Goal: Task Accomplishment & Management: Manage account settings

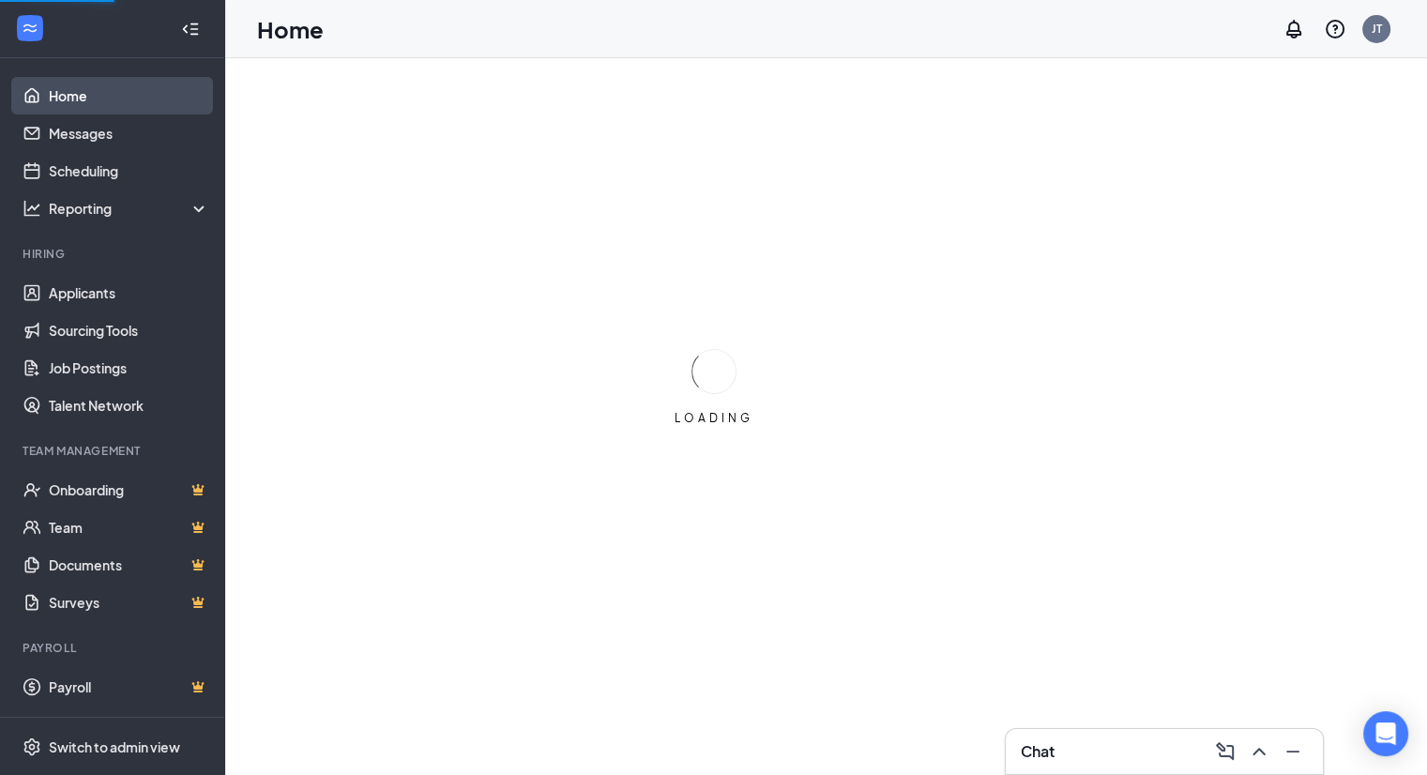
click at [94, 88] on link "Home" at bounding box center [129, 96] width 160 height 38
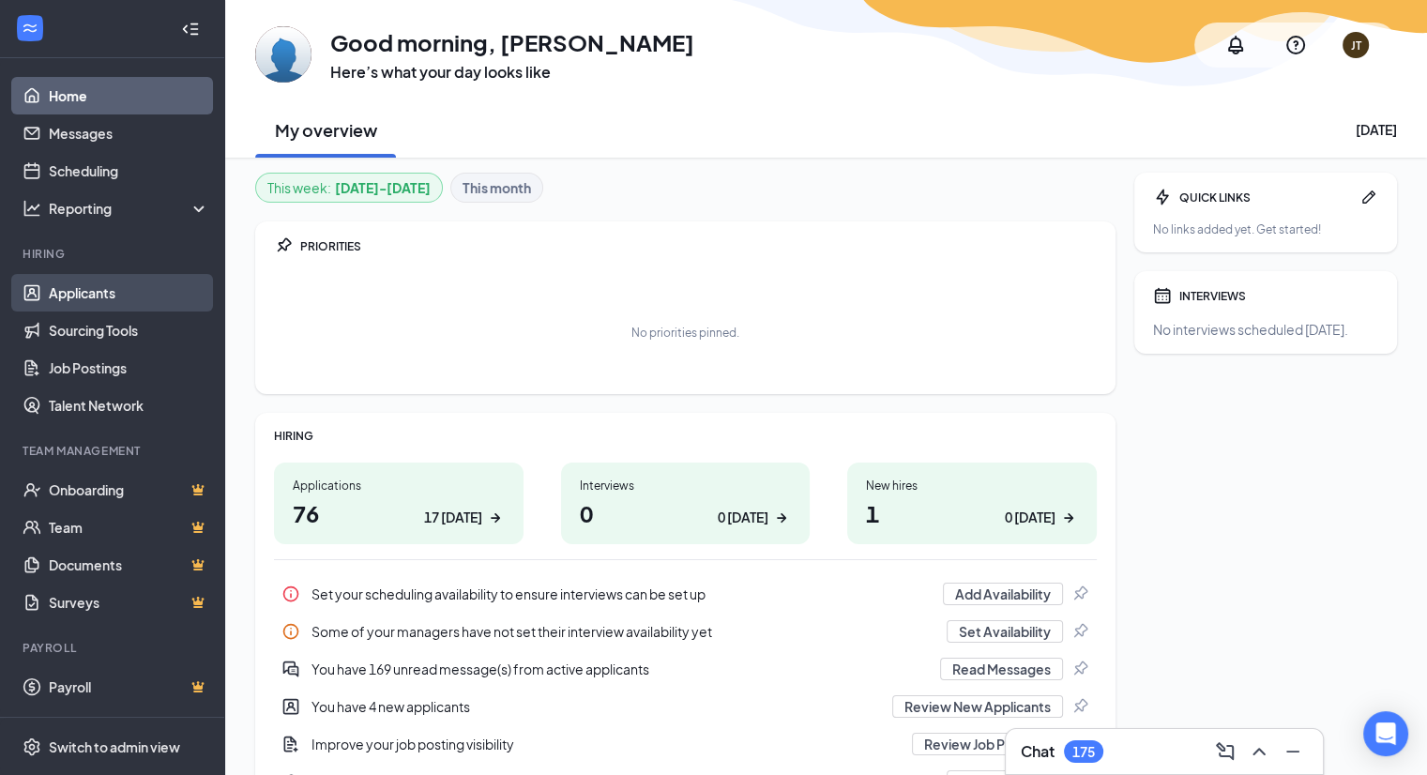
click at [124, 293] on link "Applicants" at bounding box center [129, 293] width 160 height 38
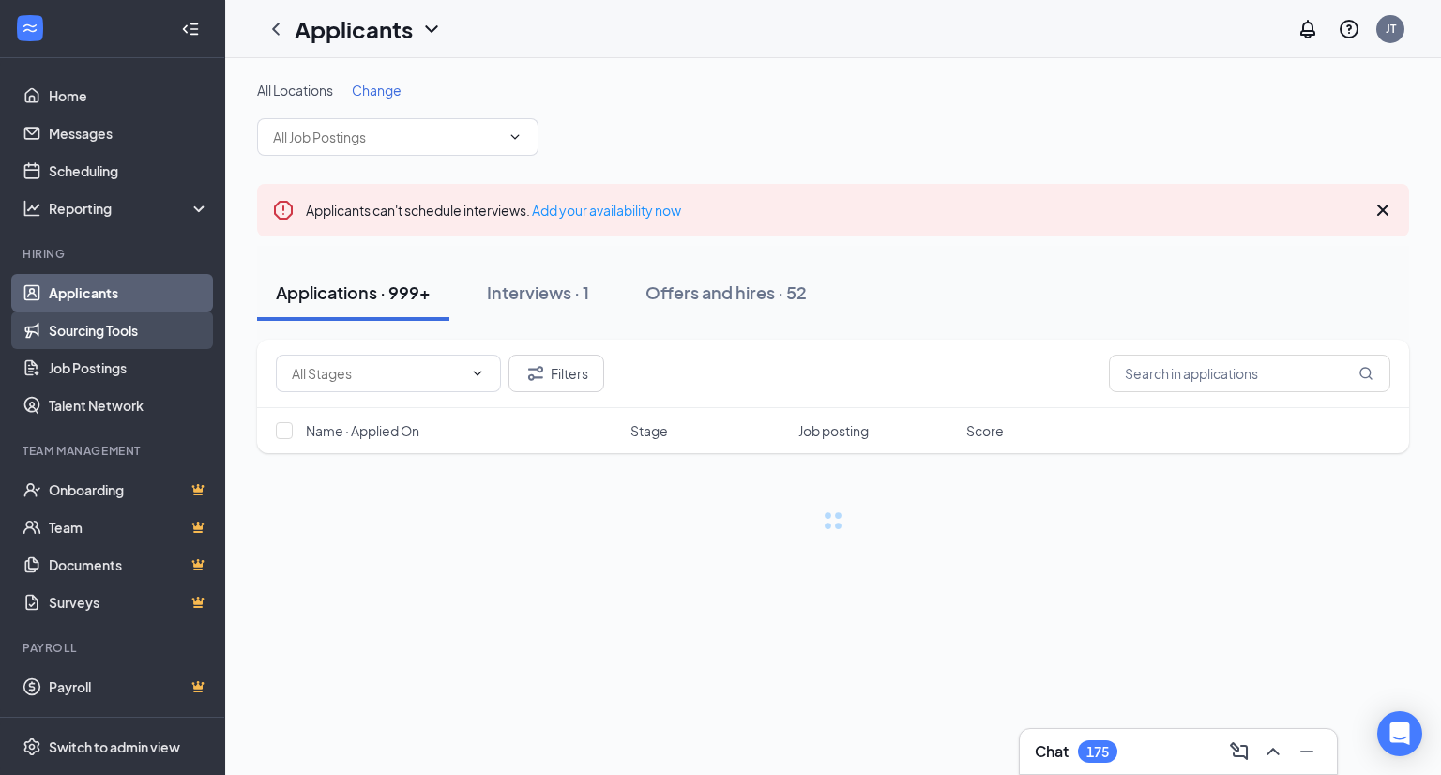
click at [135, 348] on link "Sourcing Tools" at bounding box center [129, 331] width 160 height 38
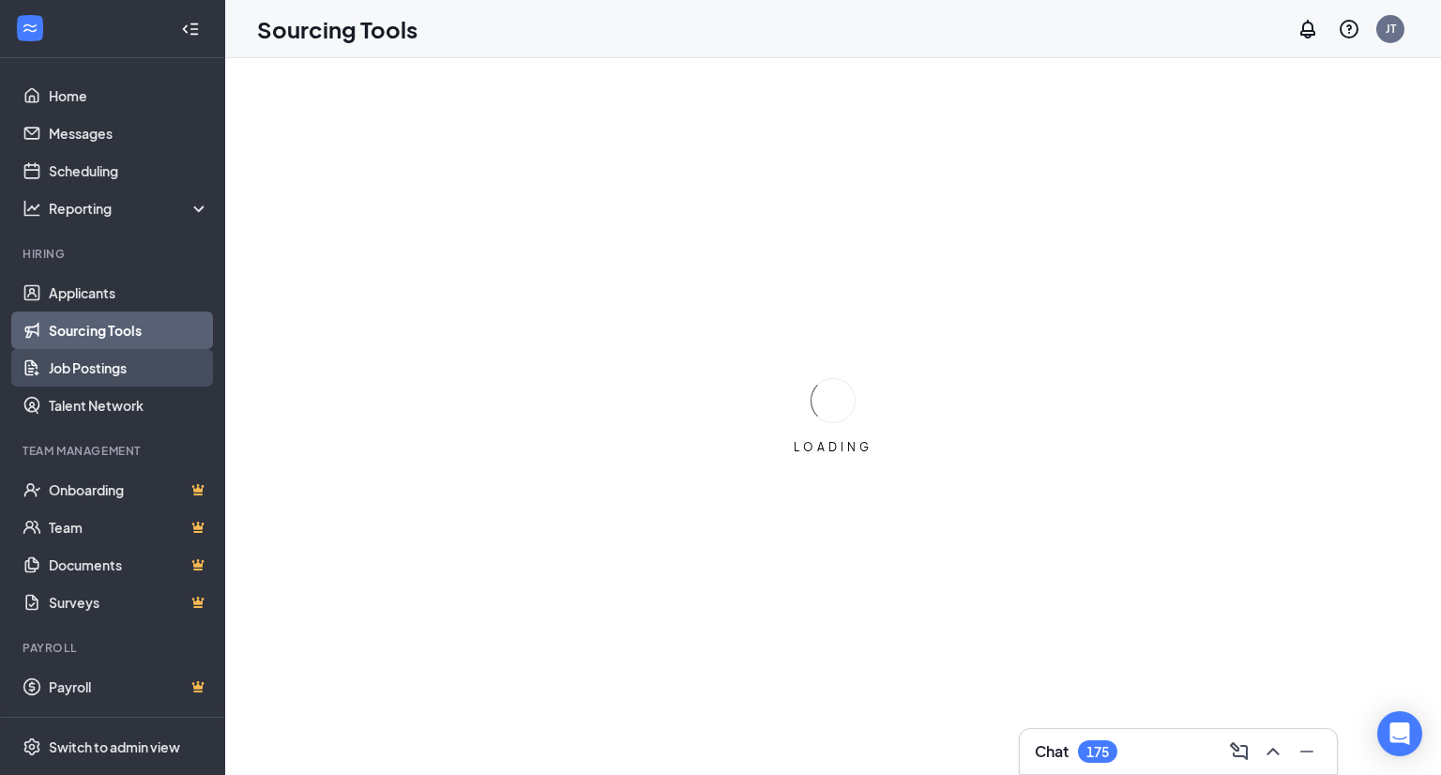
click at [144, 369] on link "Job Postings" at bounding box center [129, 368] width 160 height 38
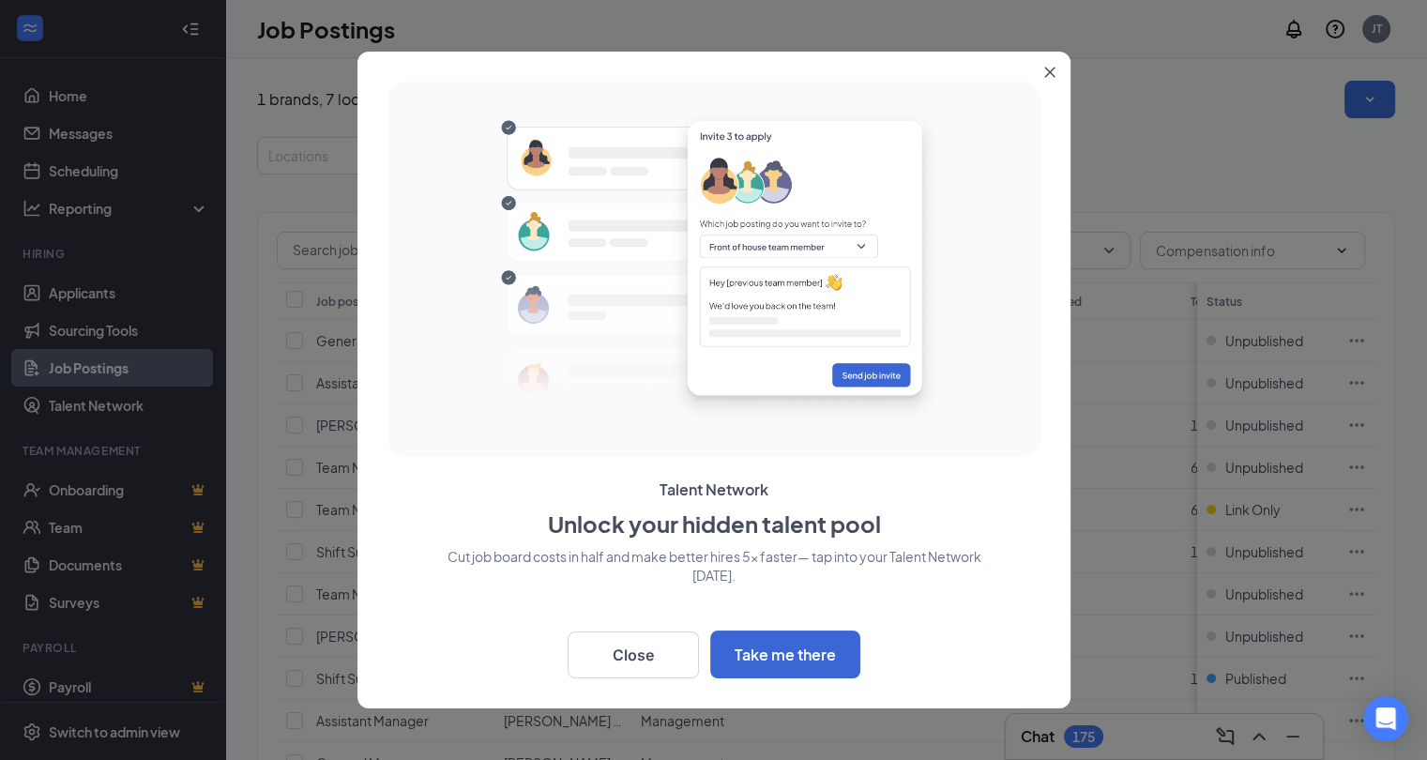
click at [1064, 76] on button "Close" at bounding box center [1054, 69] width 34 height 34
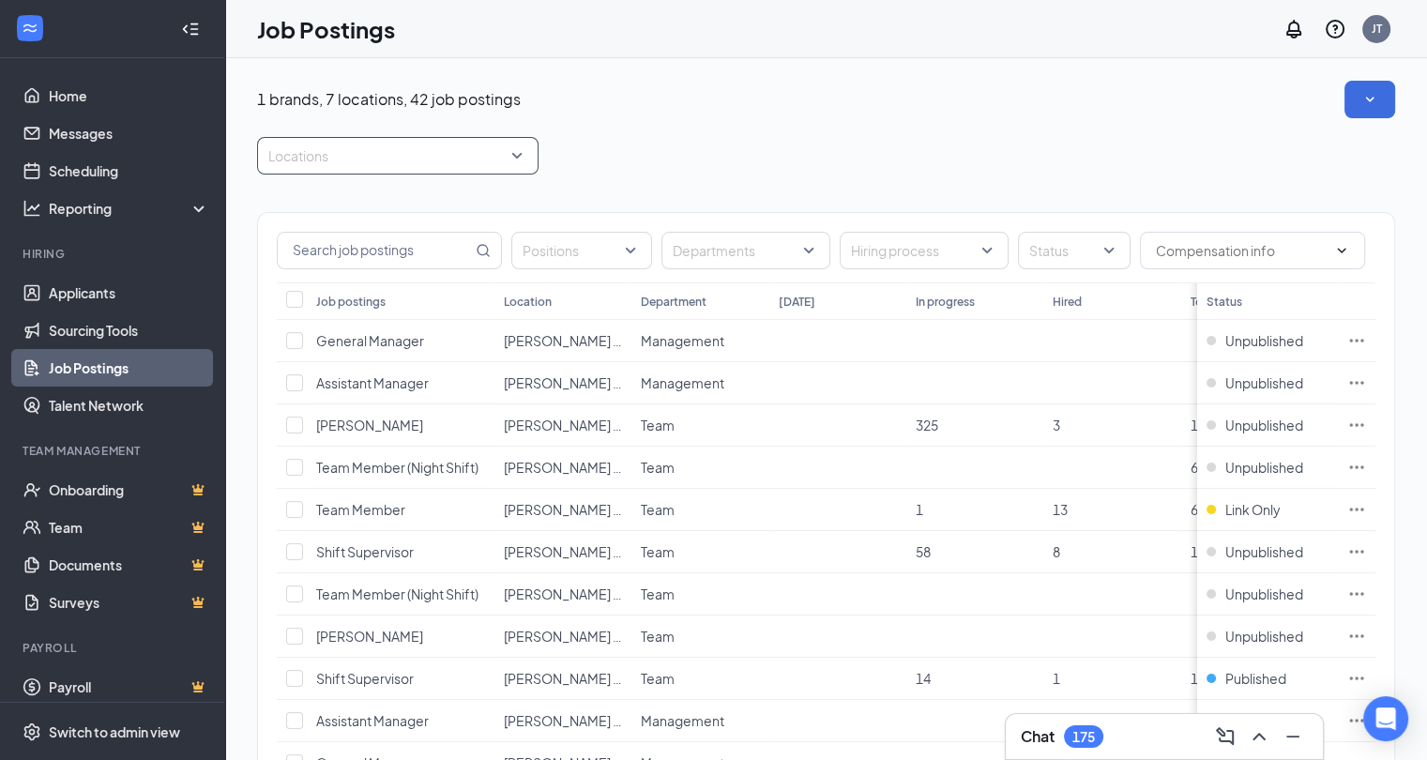
click at [417, 148] on div at bounding box center [388, 156] width 253 height 30
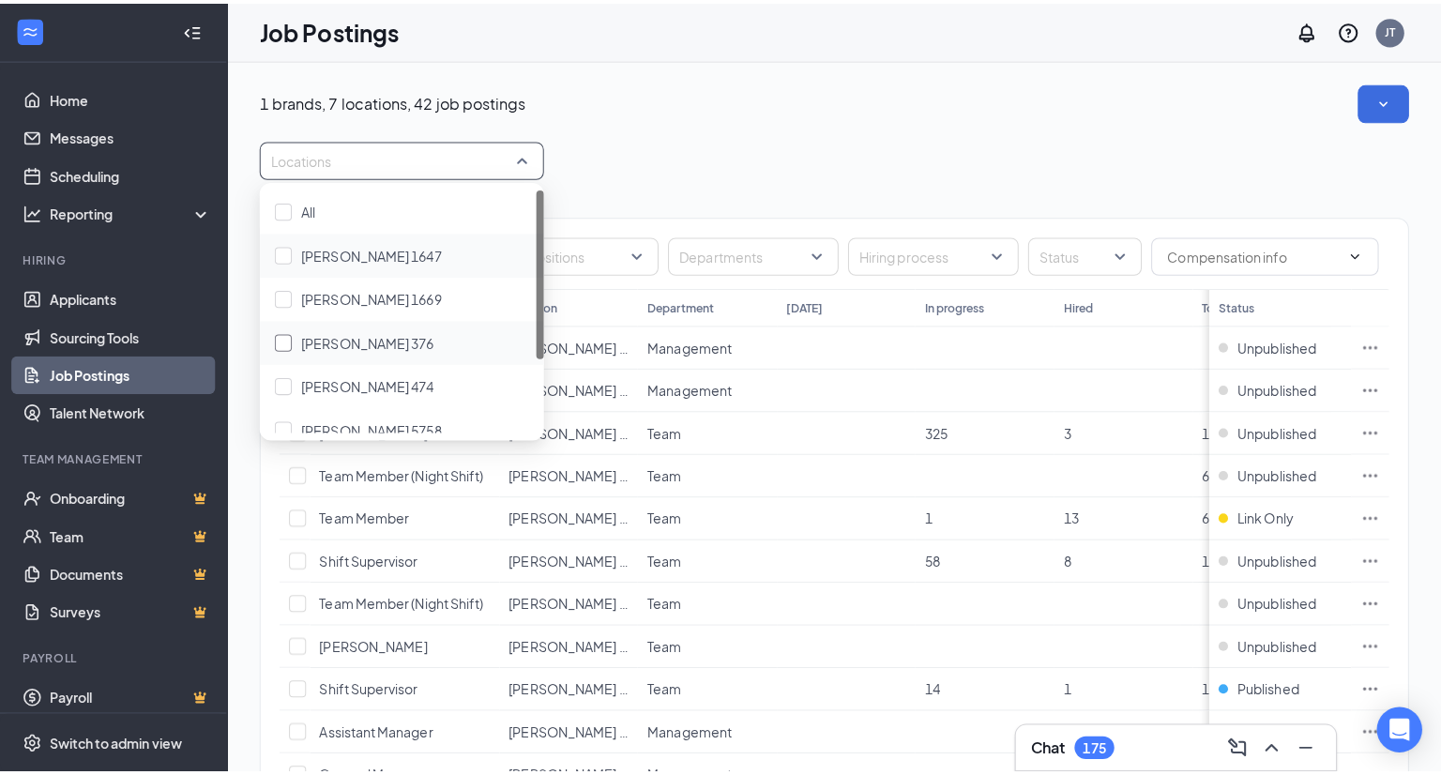
scroll to position [94, 0]
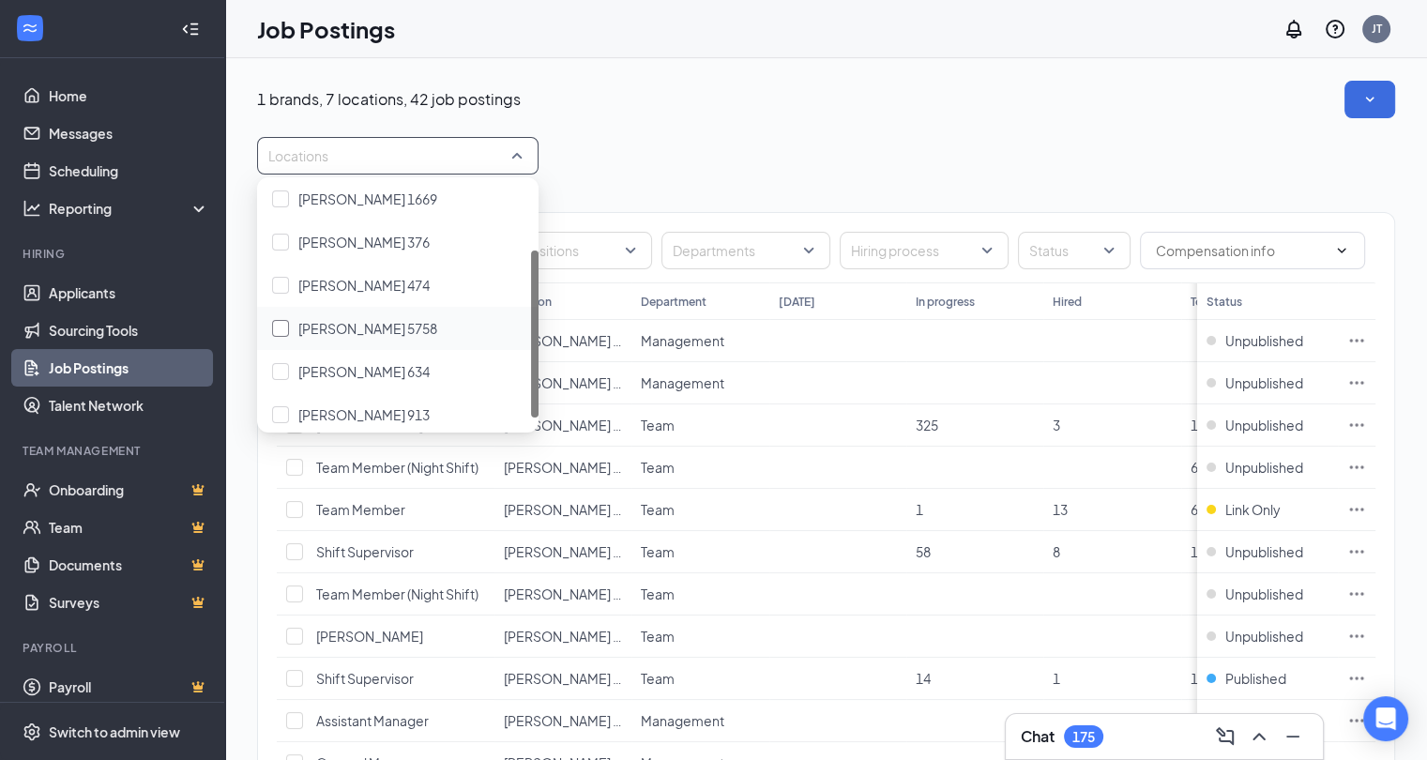
click at [366, 327] on span "[PERSON_NAME] 5758" at bounding box center [367, 328] width 139 height 17
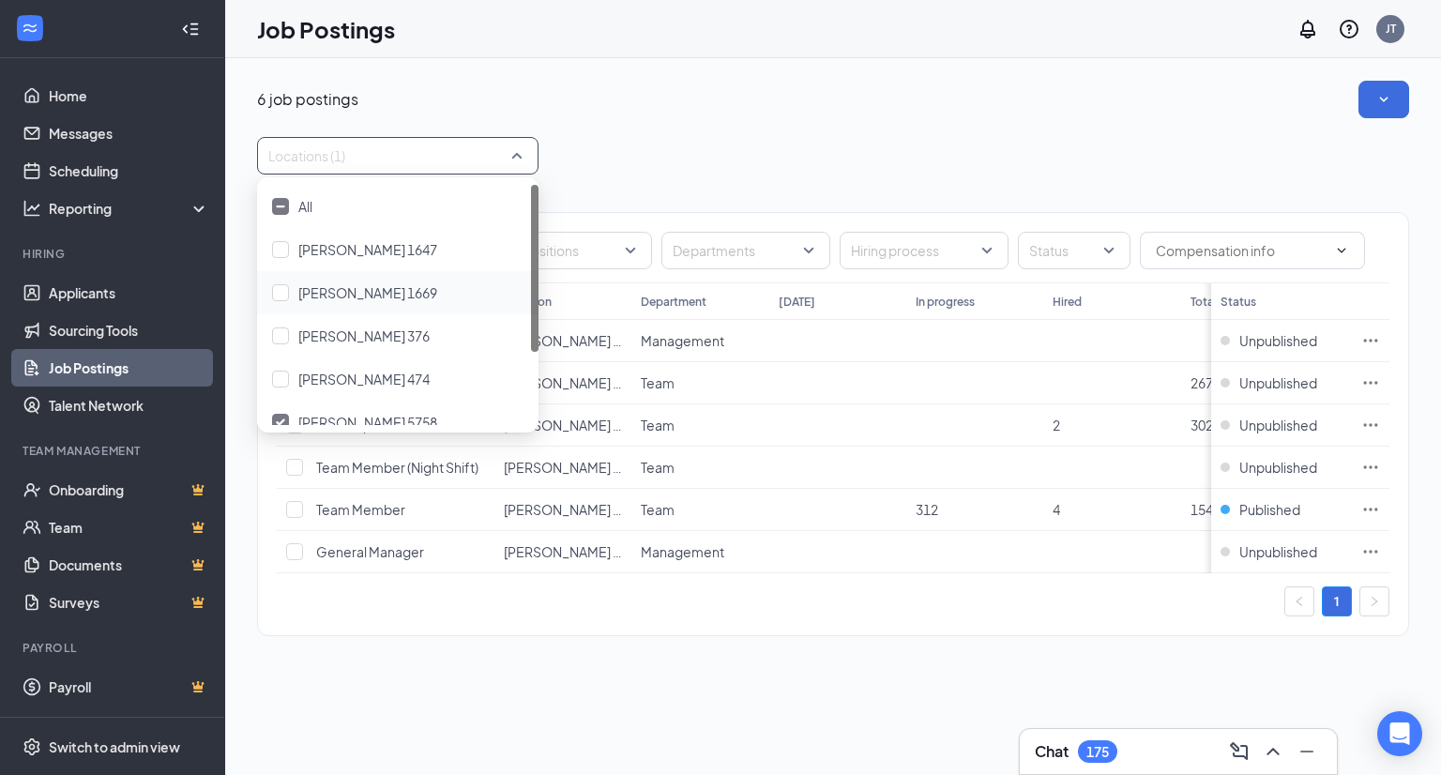
click at [920, 127] on div "6 job postings Locations (1) Positions Departments Hiring process Status Job po…" at bounding box center [833, 368] width 1152 height 574
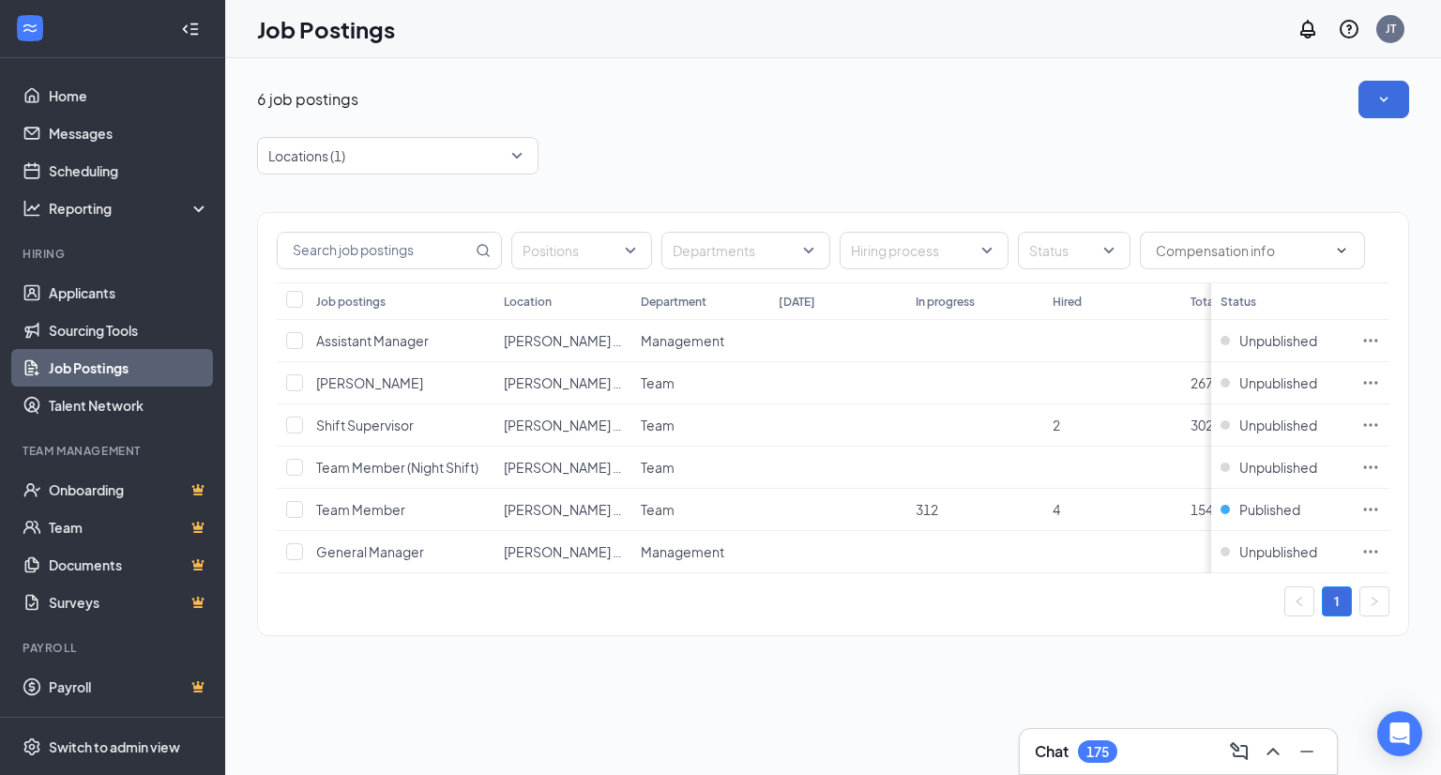
drag, startPoint x: 1152, startPoint y: 627, endPoint x: 1158, endPoint y: 606, distance: 21.4
click at [1153, 617] on div "1" at bounding box center [833, 602] width 1113 height 30
click at [1378, 337] on icon "Ellipses" at bounding box center [1371, 340] width 19 height 19
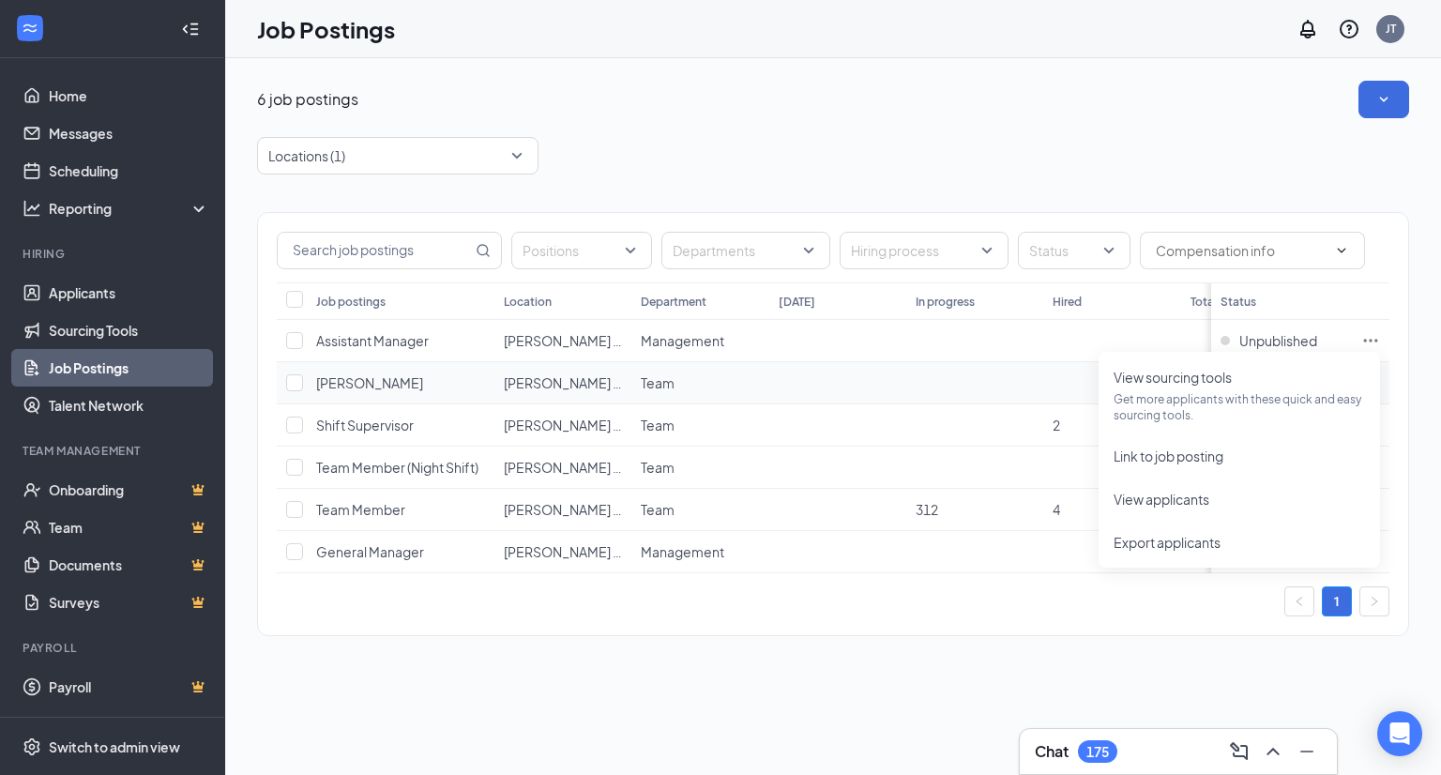
drag, startPoint x: 931, startPoint y: 380, endPoint x: 938, endPoint y: 346, distance: 34.6
click at [928, 379] on td at bounding box center [974, 383] width 137 height 42
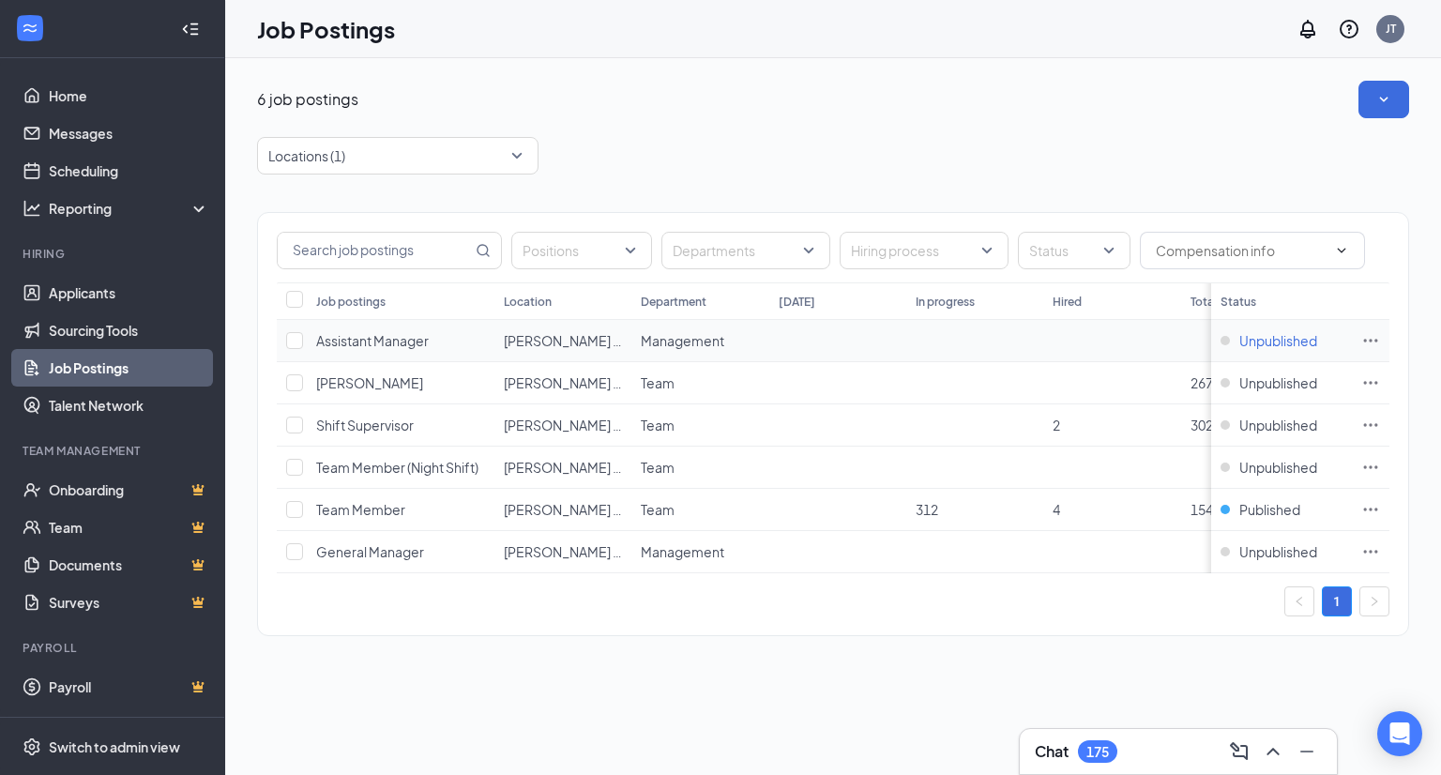
click at [1283, 343] on span "Unpublished" at bounding box center [1279, 340] width 78 height 19
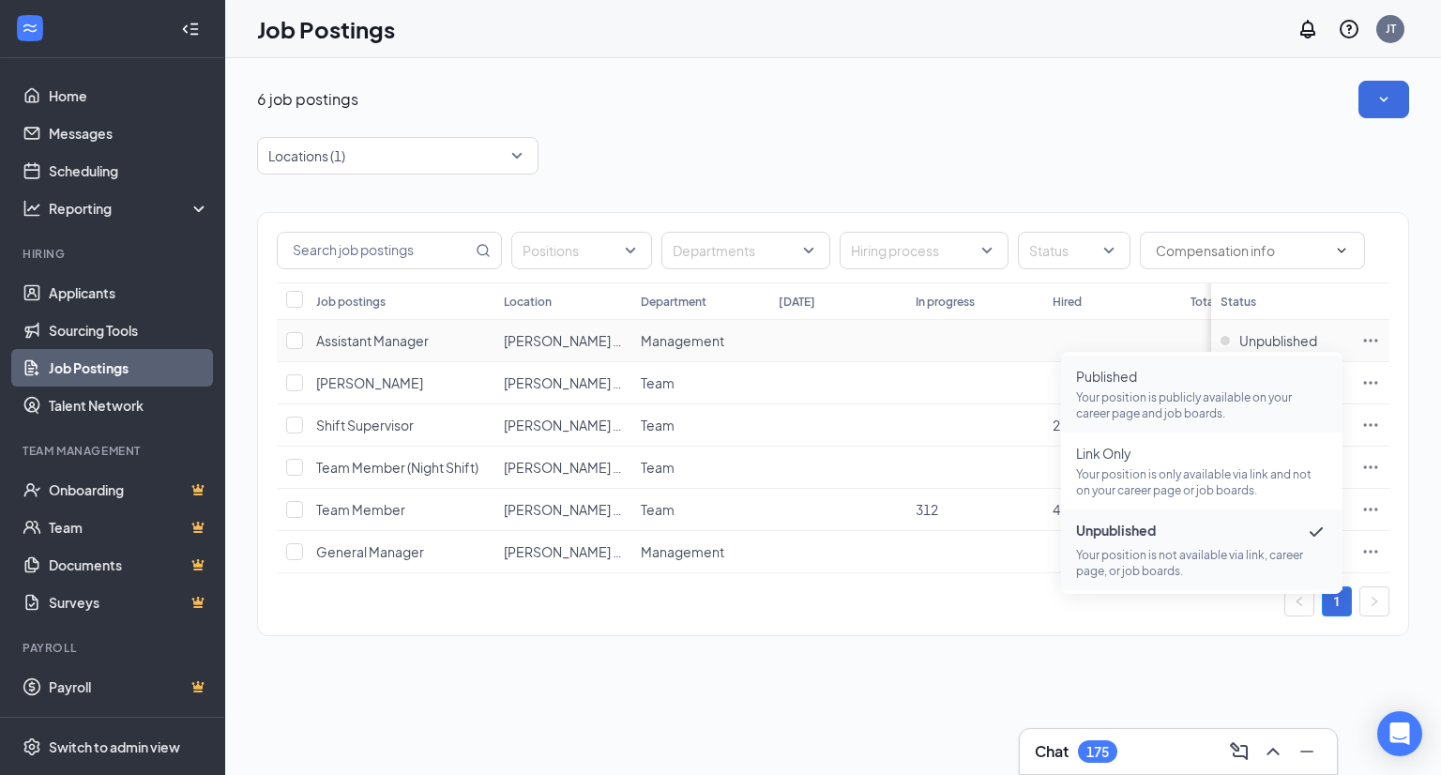
click at [1112, 389] on p "Your position is publicly available on your career page and job boards." at bounding box center [1201, 405] width 251 height 32
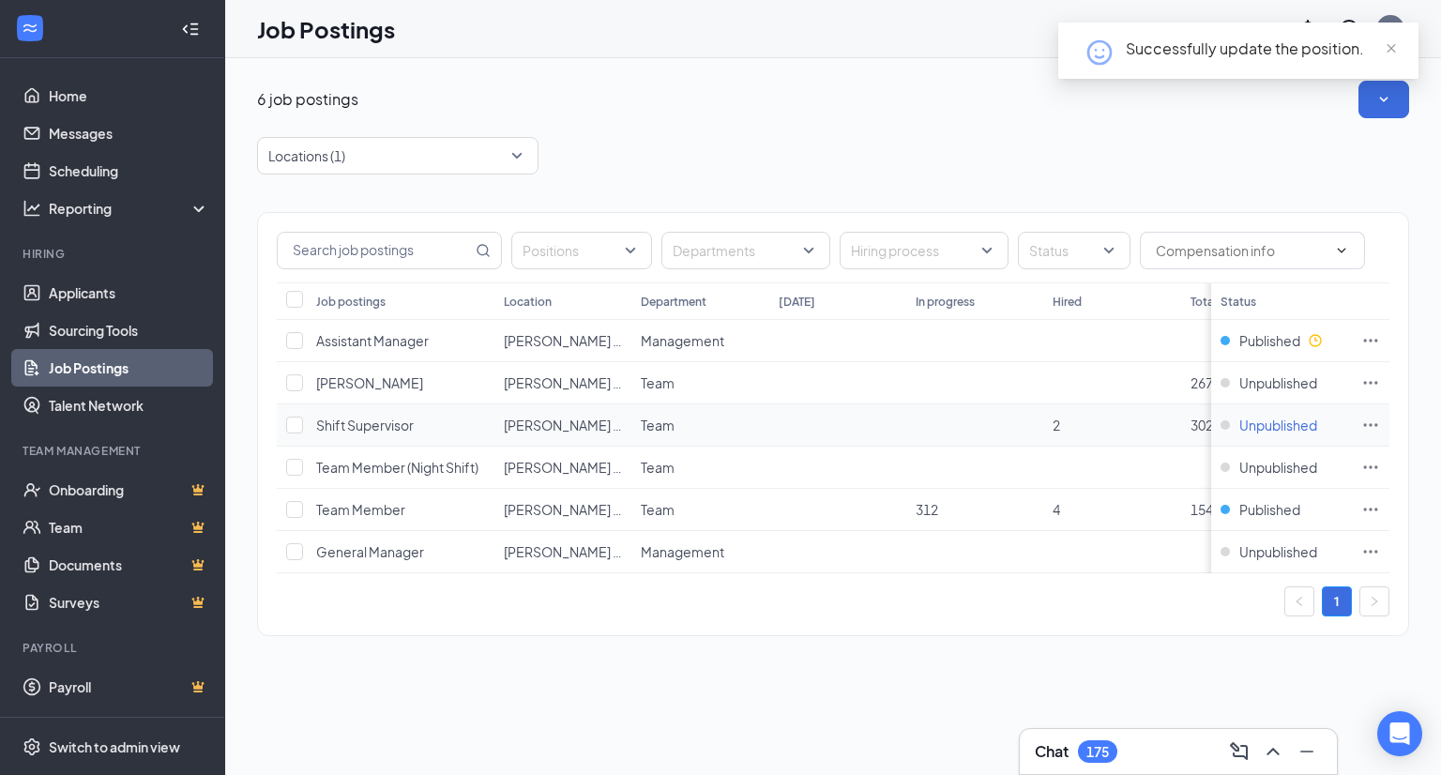
click at [1290, 422] on span "Unpublished" at bounding box center [1279, 425] width 78 height 19
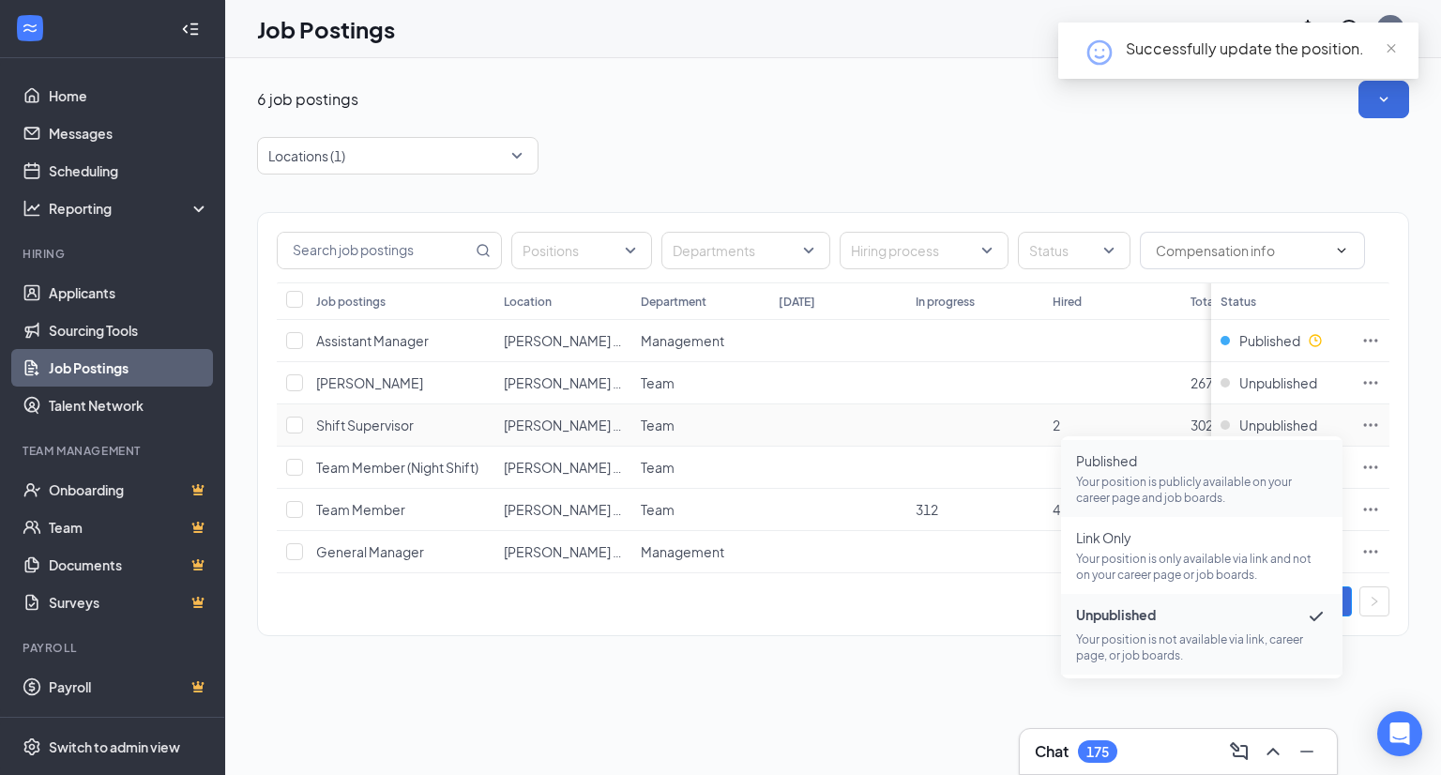
click at [1141, 472] on span "Published Your position is publicly available on your career page and job board…" at bounding box center [1201, 478] width 251 height 54
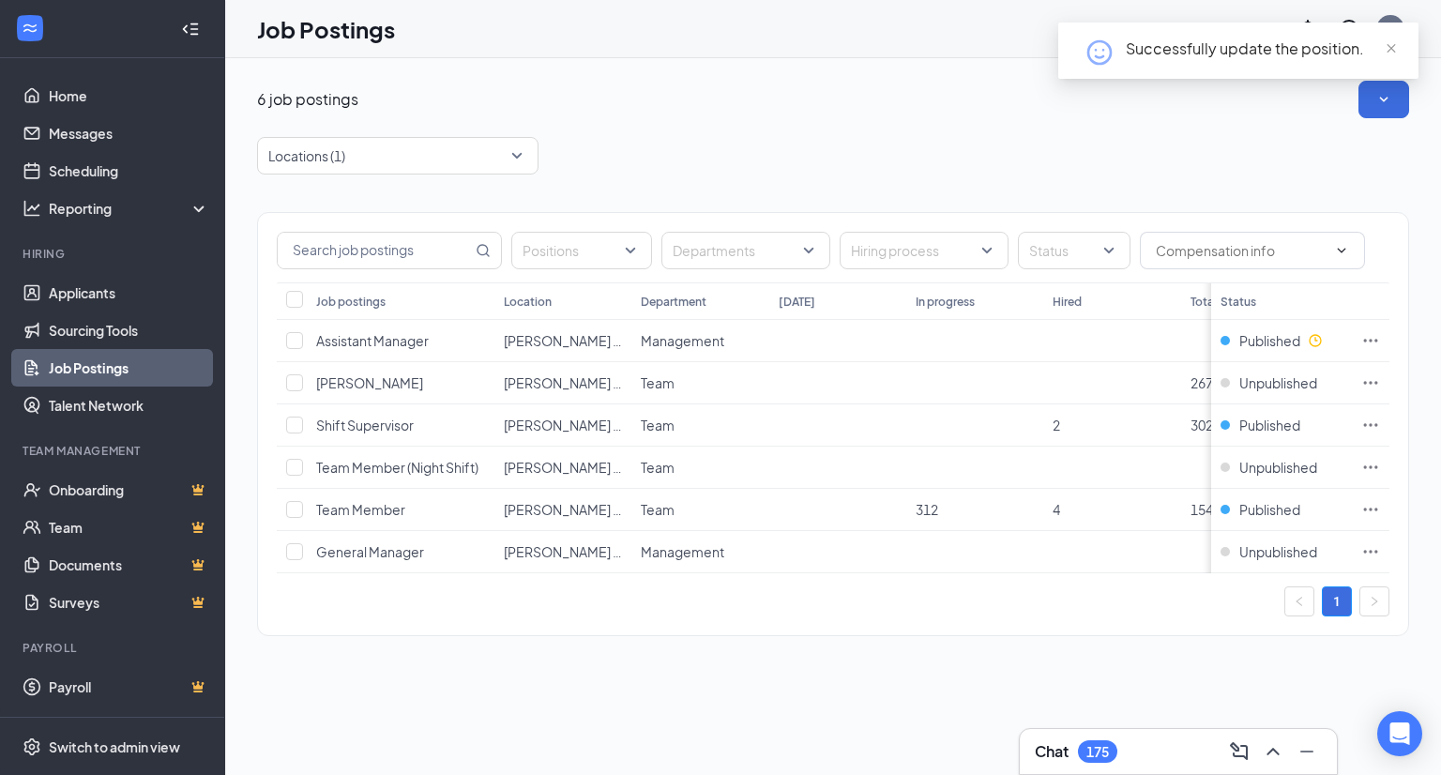
click at [1072, 652] on div "Positions Departments Hiring process Status Job postings Location Department [D…" at bounding box center [833, 415] width 1152 height 480
